Goal: Use online tool/utility: Utilize a website feature to perform a specific function

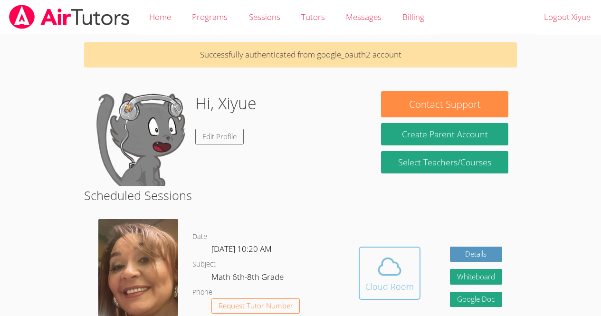
scroll to position [89, 0]
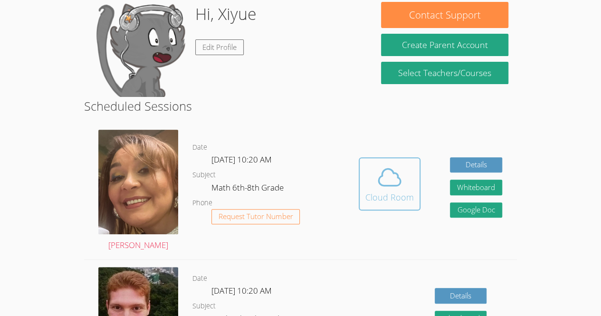
click at [391, 189] on icon at bounding box center [389, 177] width 27 height 27
click at [399, 183] on icon at bounding box center [390, 177] width 22 height 17
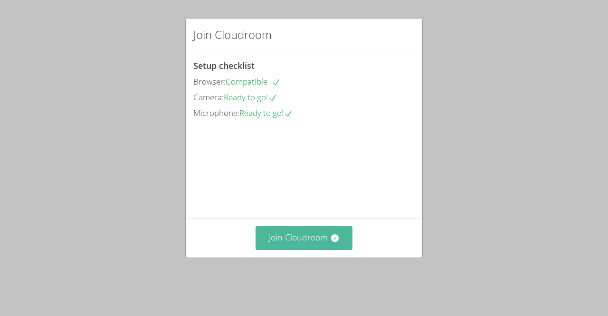
click at [317, 250] on button "Join Cloudroom" at bounding box center [304, 237] width 97 height 23
click at [269, 250] on button "Join Cloudroom" at bounding box center [304, 237] width 97 height 23
click at [278, 250] on button "Join Cloudroom" at bounding box center [304, 237] width 97 height 23
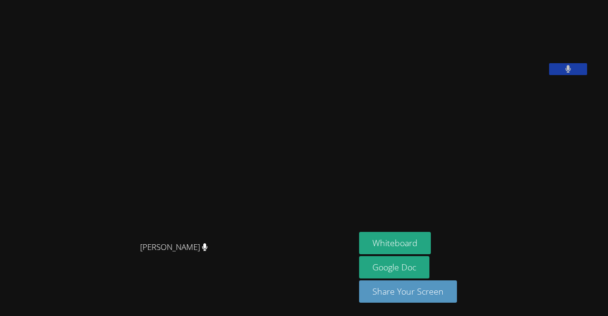
click at [317, 250] on div "Michelle Rodriguez" at bounding box center [178, 256] width 348 height 38
click at [390, 238] on button "Whiteboard" at bounding box center [395, 243] width 72 height 22
click at [407, 239] on button "Whiteboard" at bounding box center [395, 243] width 72 height 22
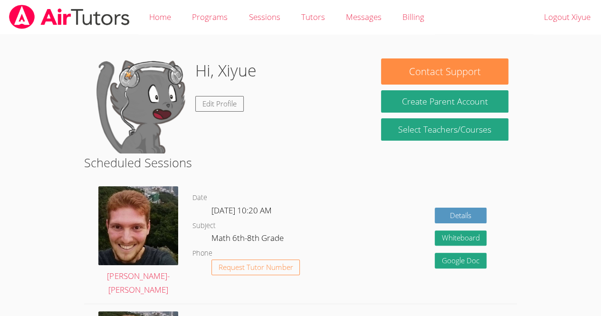
click at [566, 168] on body "Home Programs Sessions Tutors Messages Billing Logout Xiyue Hi, [GEOGRAPHIC_DAT…" at bounding box center [300, 158] width 601 height 316
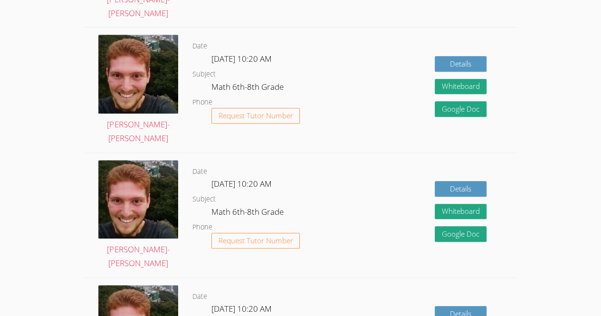
scroll to position [553, 0]
